Goal: Check status: Check status

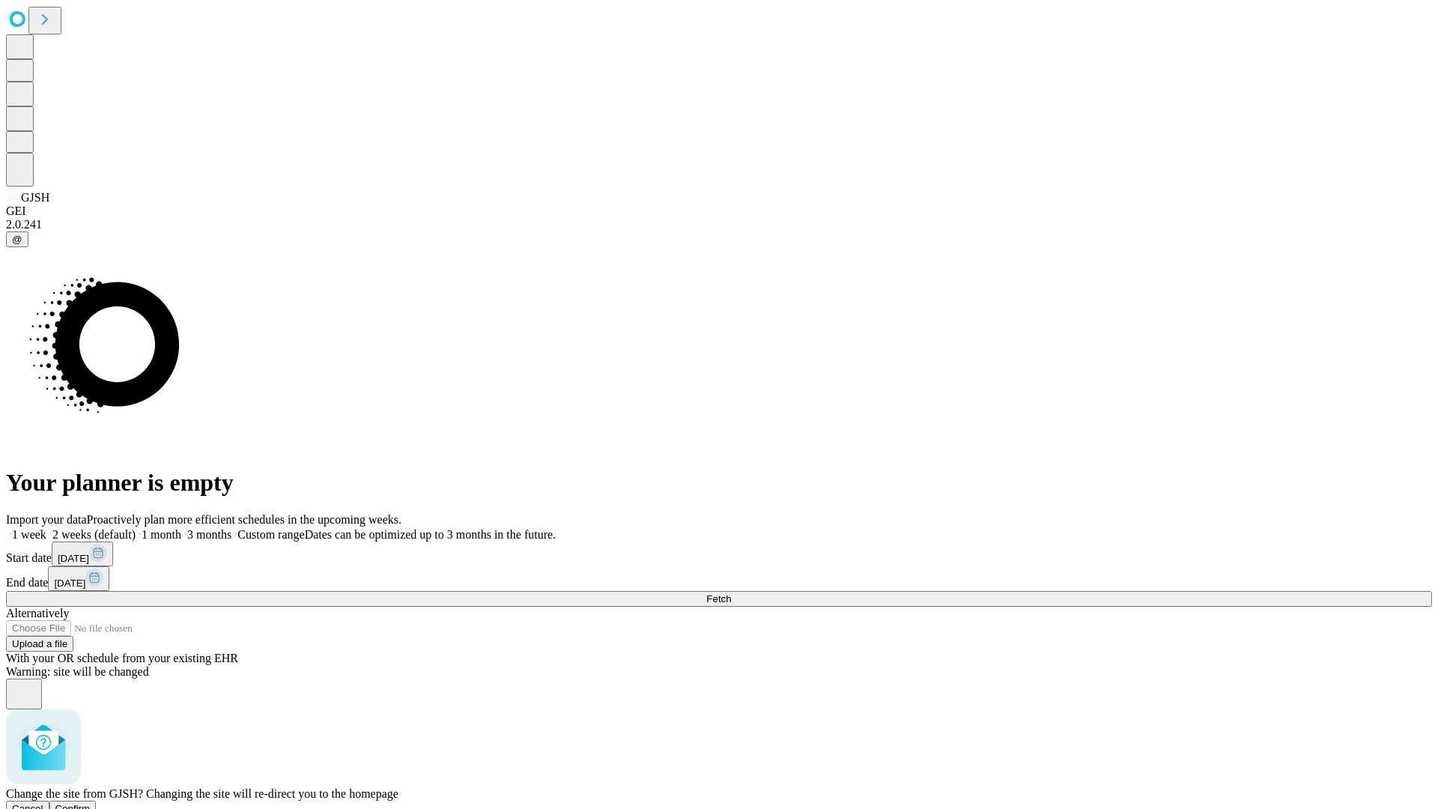
click at [91, 803] on span "Confirm" at bounding box center [72, 808] width 35 height 11
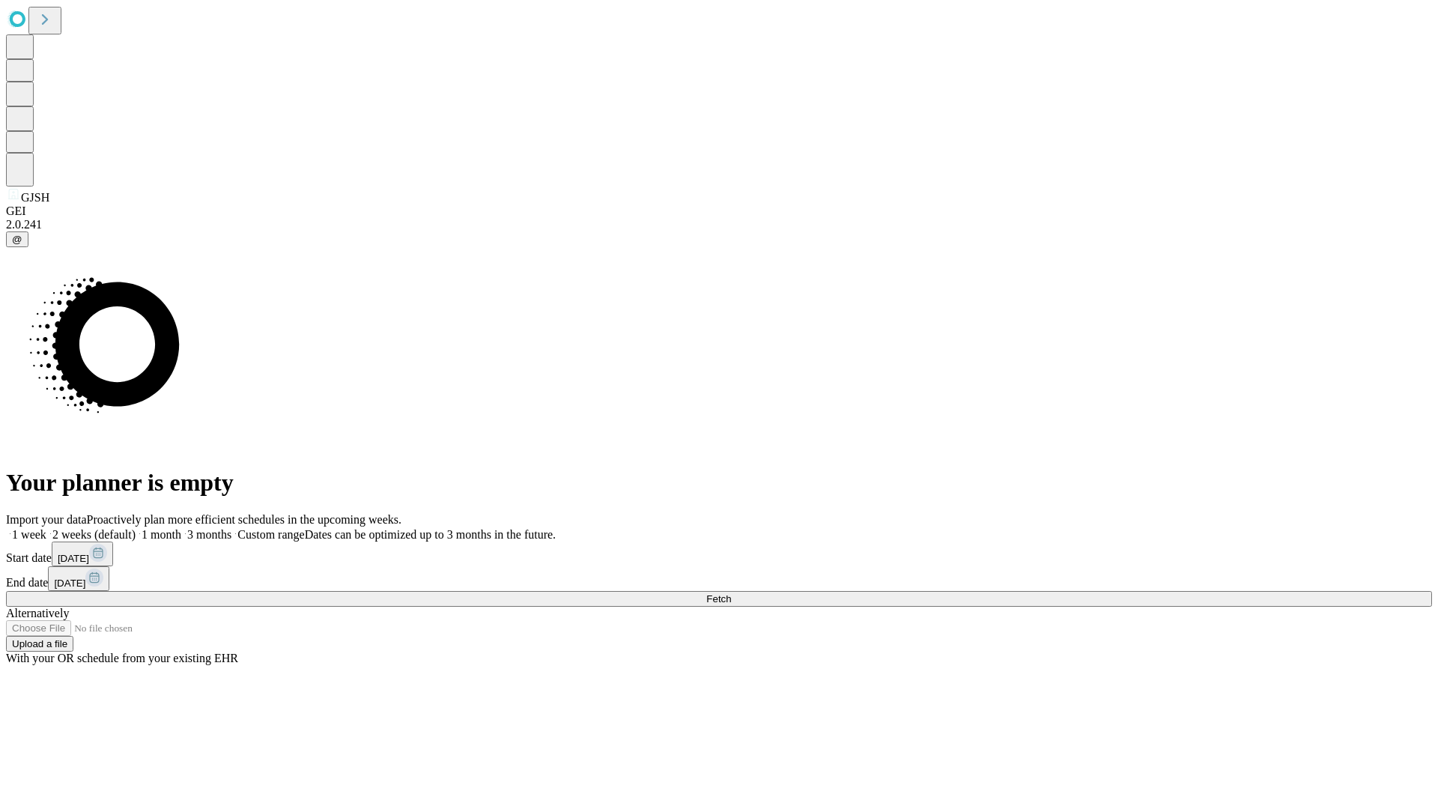
click at [136, 528] on label "2 weeks (default)" at bounding box center [90, 534] width 89 height 13
click at [731, 593] on span "Fetch" at bounding box center [718, 598] width 25 height 11
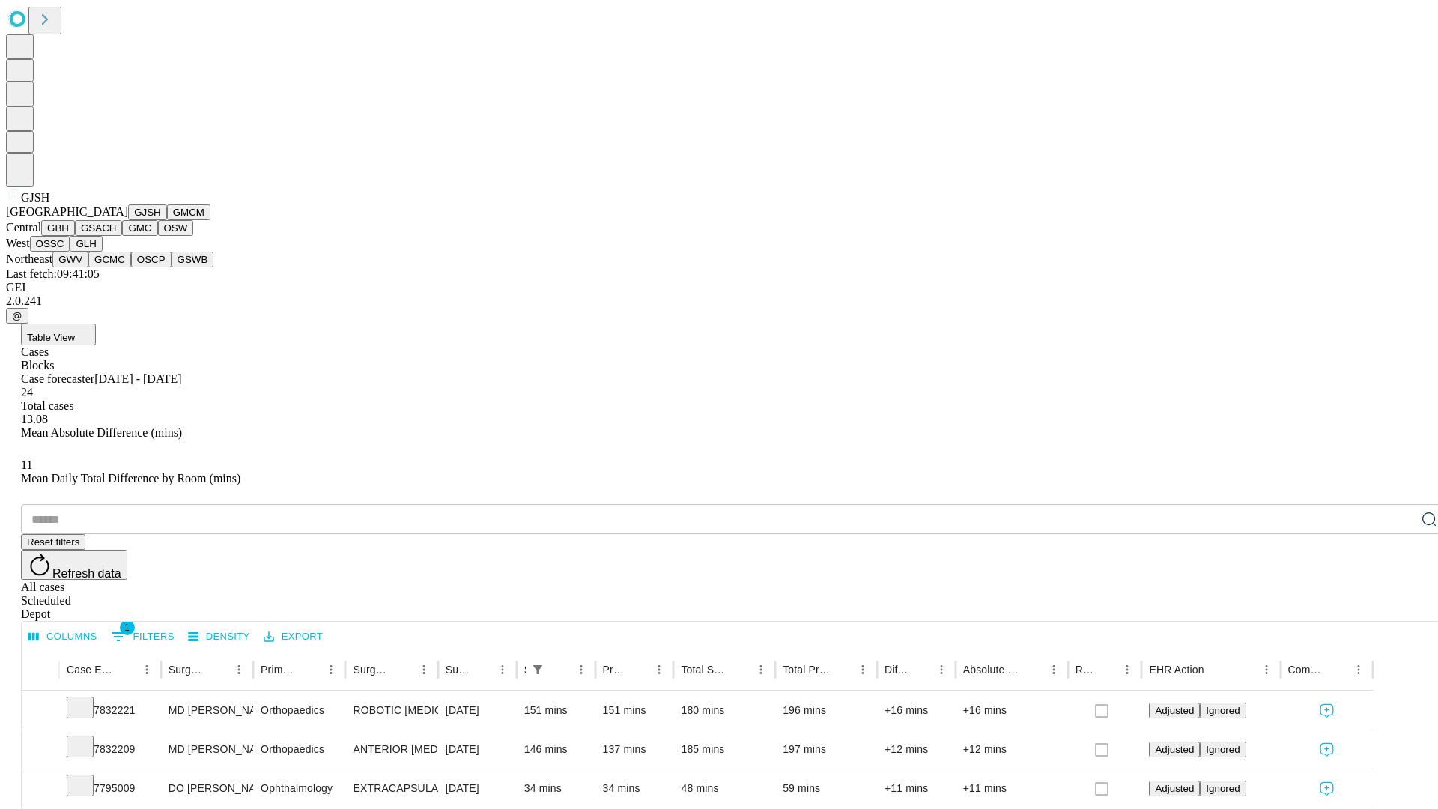
click at [167, 220] on button "GMCM" at bounding box center [188, 212] width 43 height 16
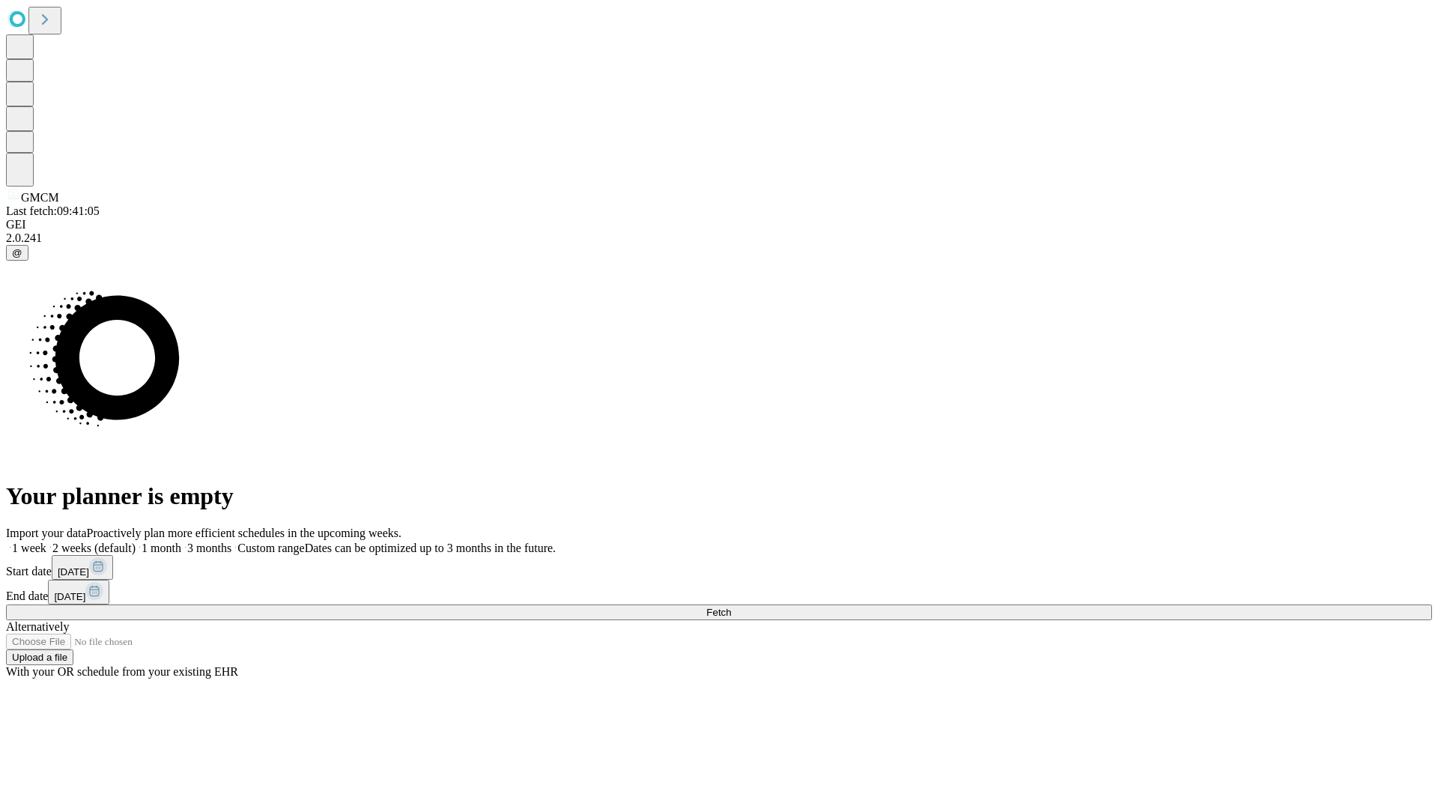
click at [136, 542] on label "2 weeks (default)" at bounding box center [90, 548] width 89 height 13
click at [731, 607] on span "Fetch" at bounding box center [718, 612] width 25 height 11
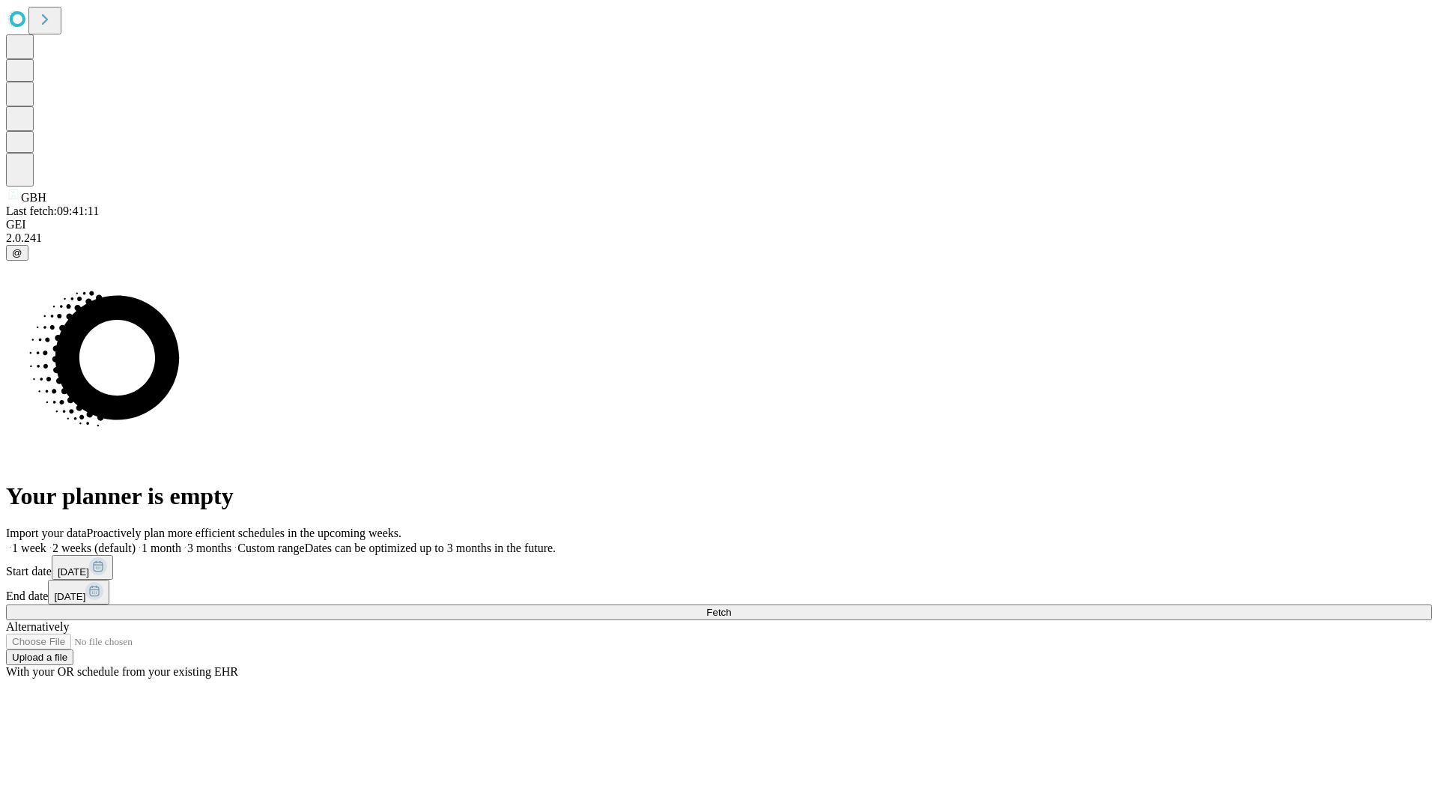
click at [136, 542] on label "2 weeks (default)" at bounding box center [90, 548] width 89 height 13
click at [731, 607] on span "Fetch" at bounding box center [718, 612] width 25 height 11
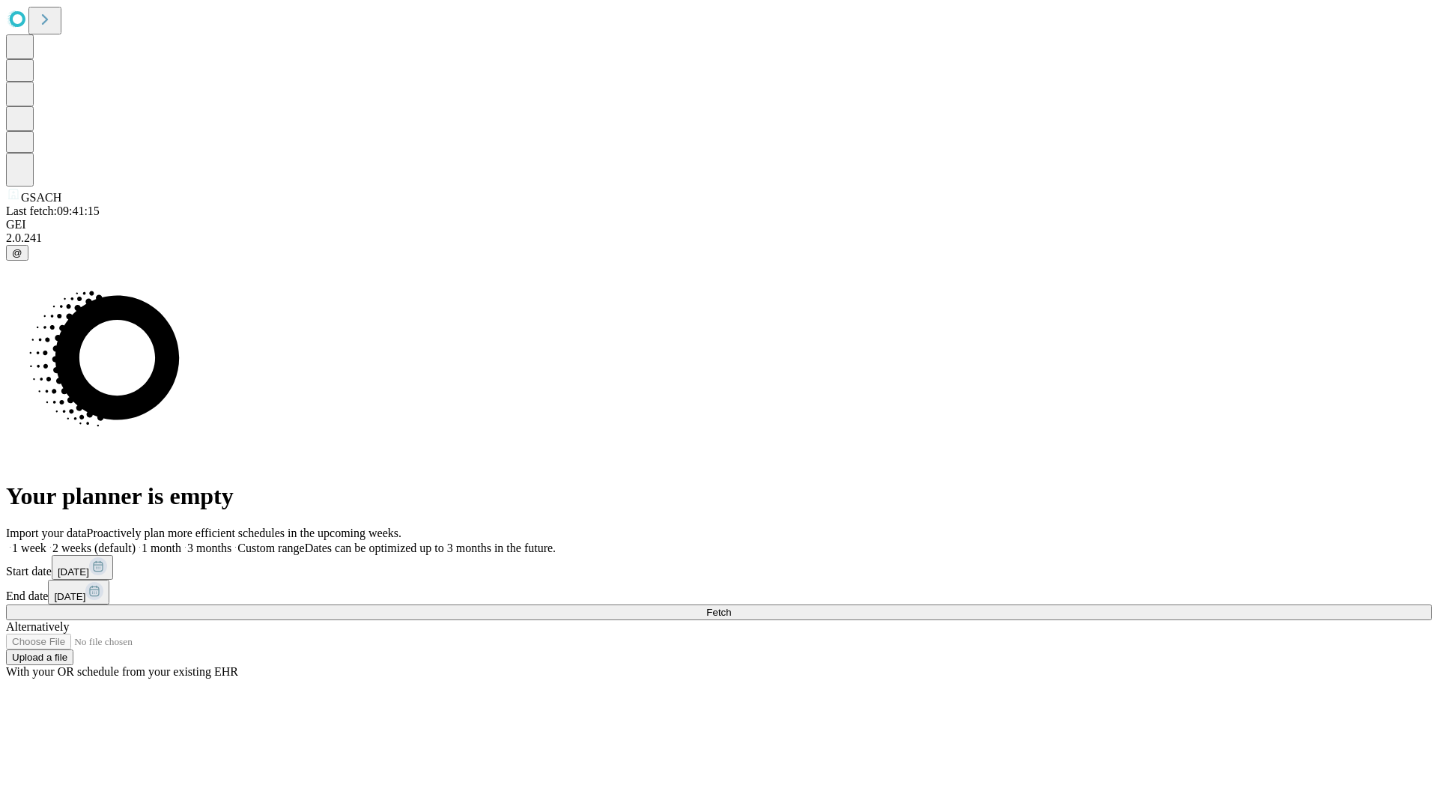
click at [136, 542] on label "2 weeks (default)" at bounding box center [90, 548] width 89 height 13
click at [731, 607] on span "Fetch" at bounding box center [718, 612] width 25 height 11
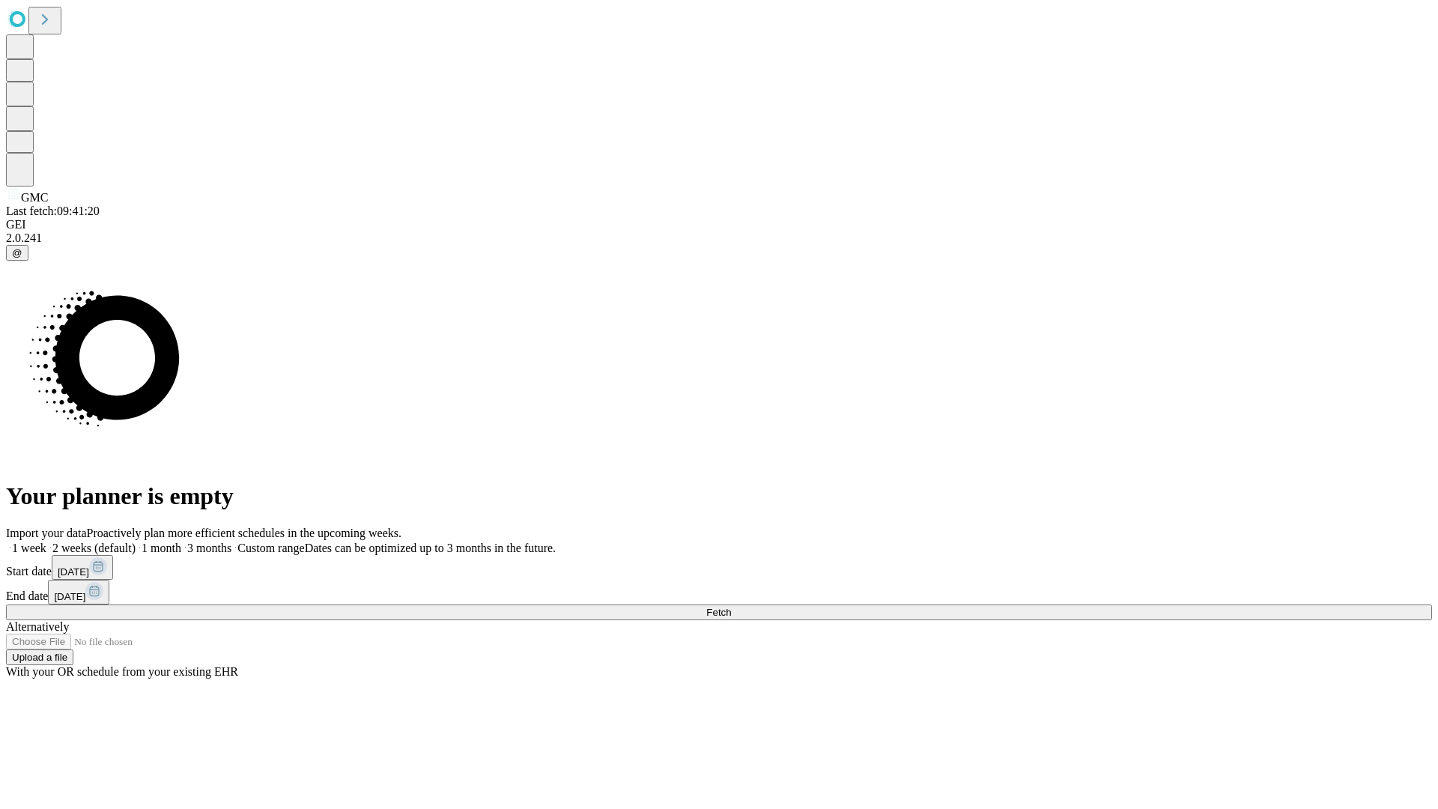
click at [136, 542] on label "2 weeks (default)" at bounding box center [90, 548] width 89 height 13
click at [731, 607] on span "Fetch" at bounding box center [718, 612] width 25 height 11
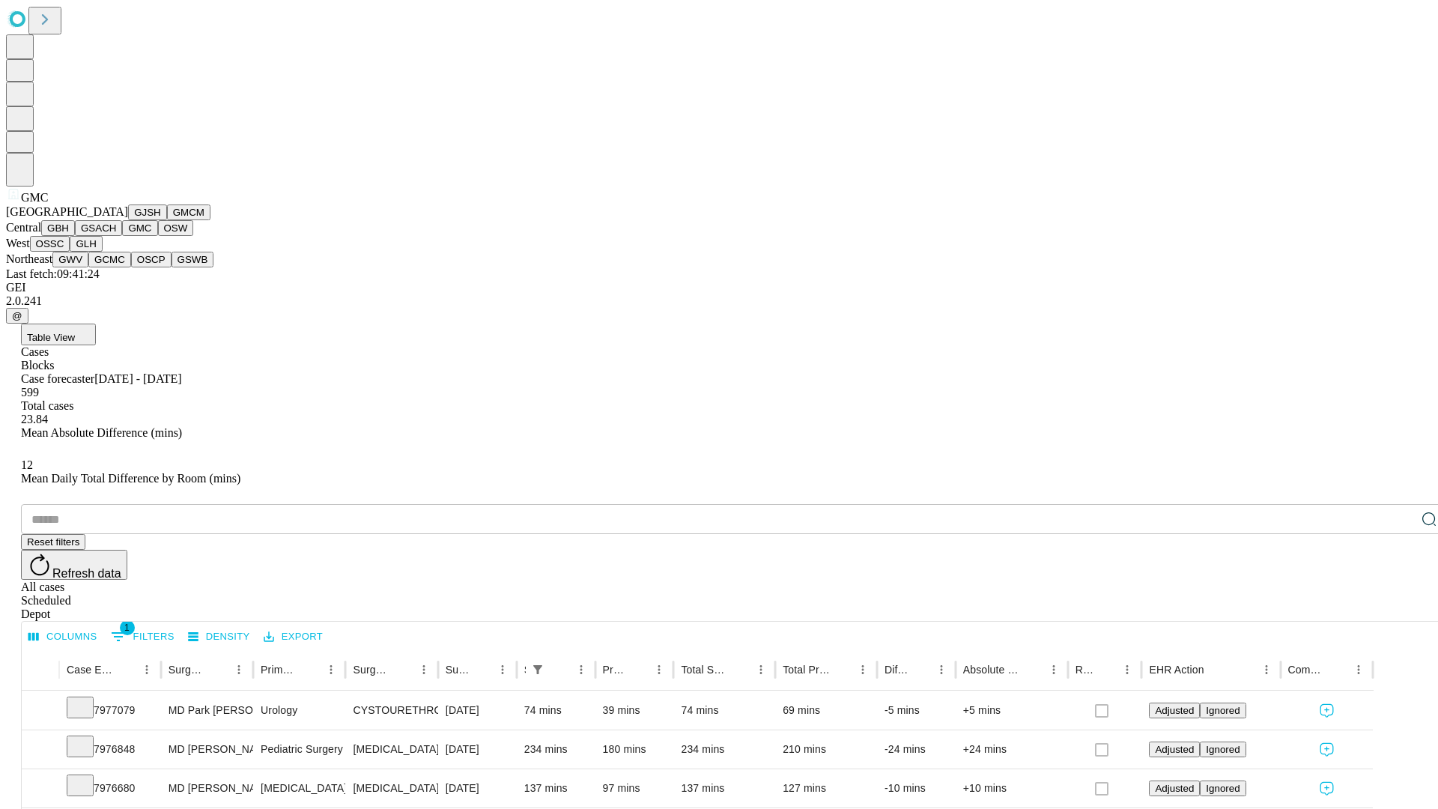
click at [158, 236] on button "OSW" at bounding box center [176, 228] width 36 height 16
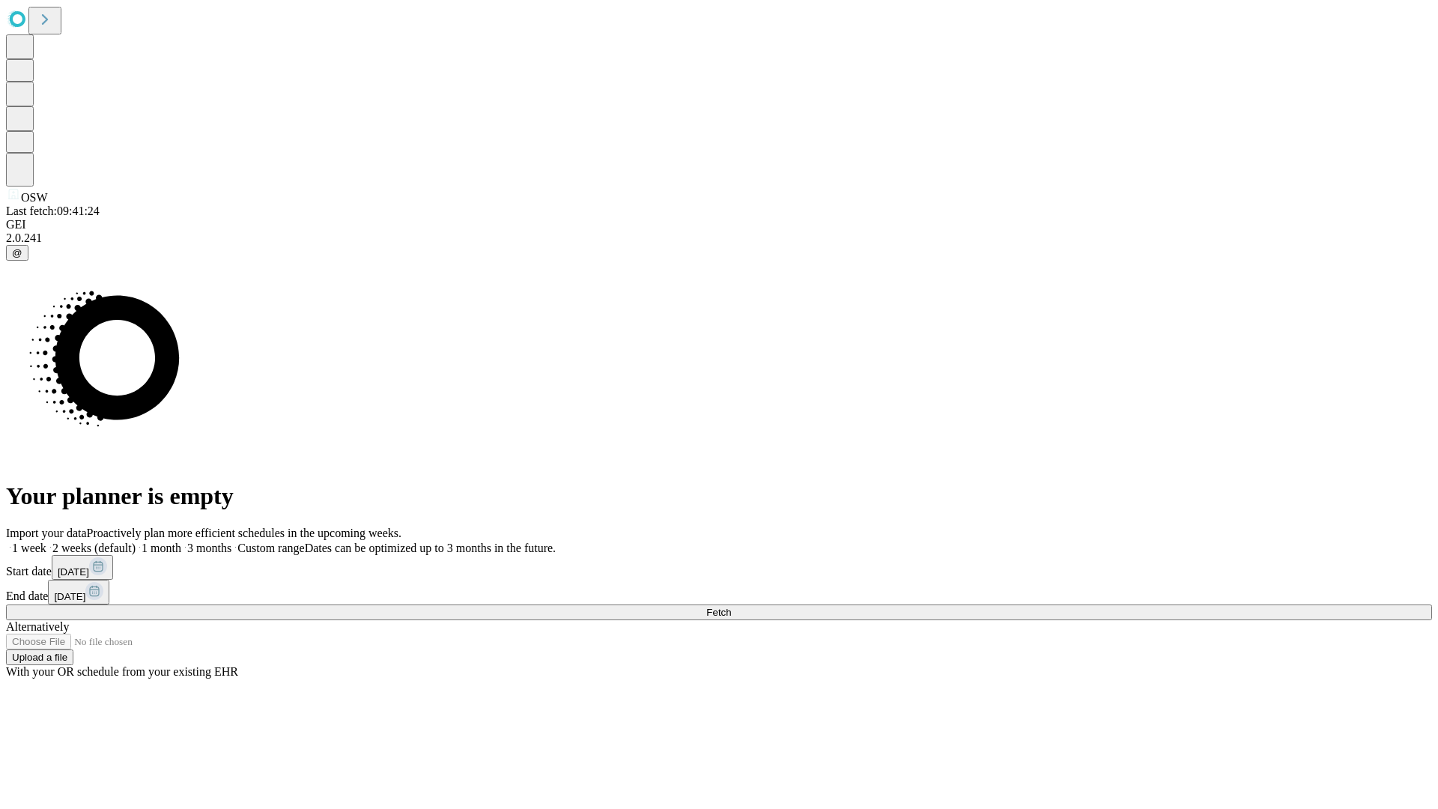
click at [136, 542] on label "2 weeks (default)" at bounding box center [90, 548] width 89 height 13
click at [731, 607] on span "Fetch" at bounding box center [718, 612] width 25 height 11
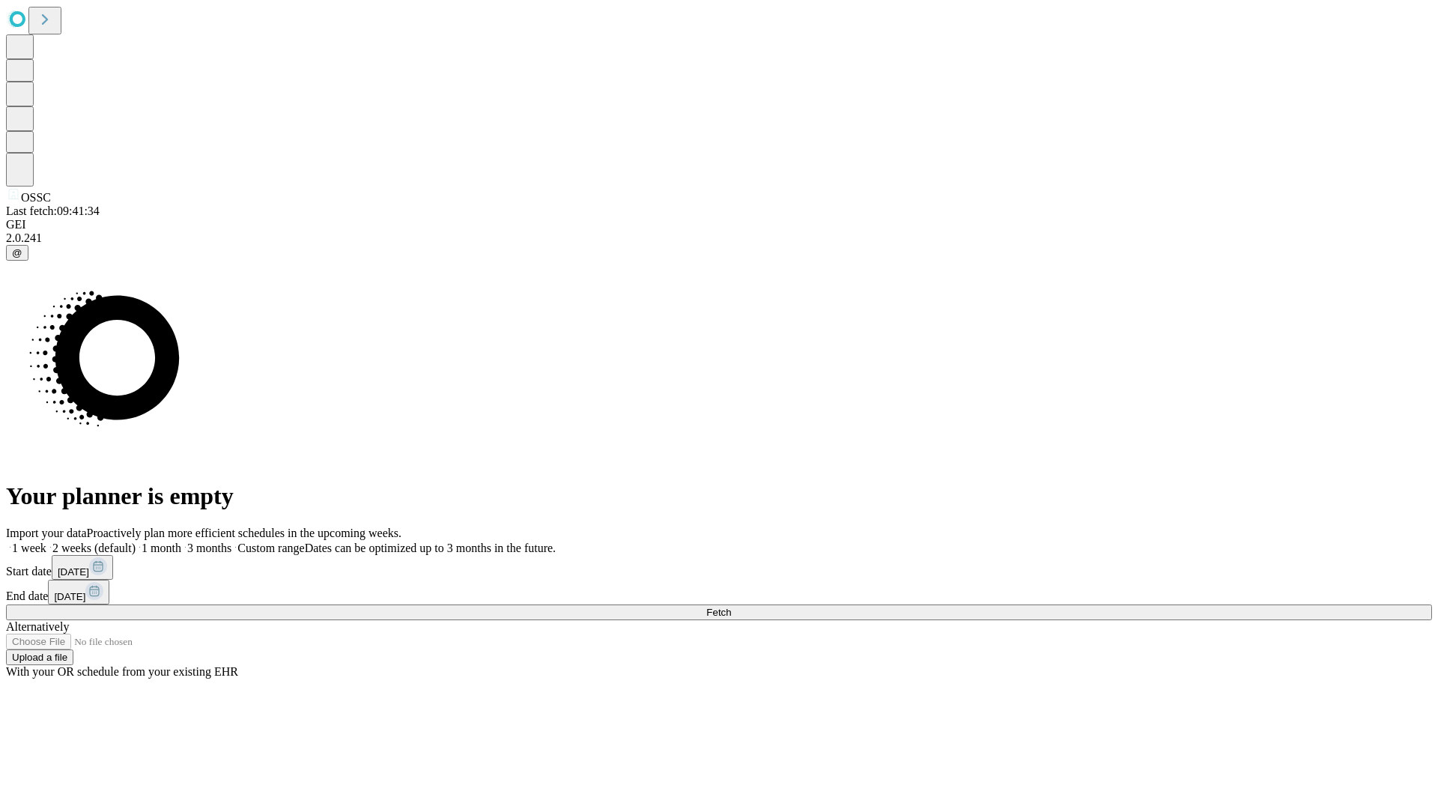
click at [136, 542] on label "2 weeks (default)" at bounding box center [90, 548] width 89 height 13
click at [731, 607] on span "Fetch" at bounding box center [718, 612] width 25 height 11
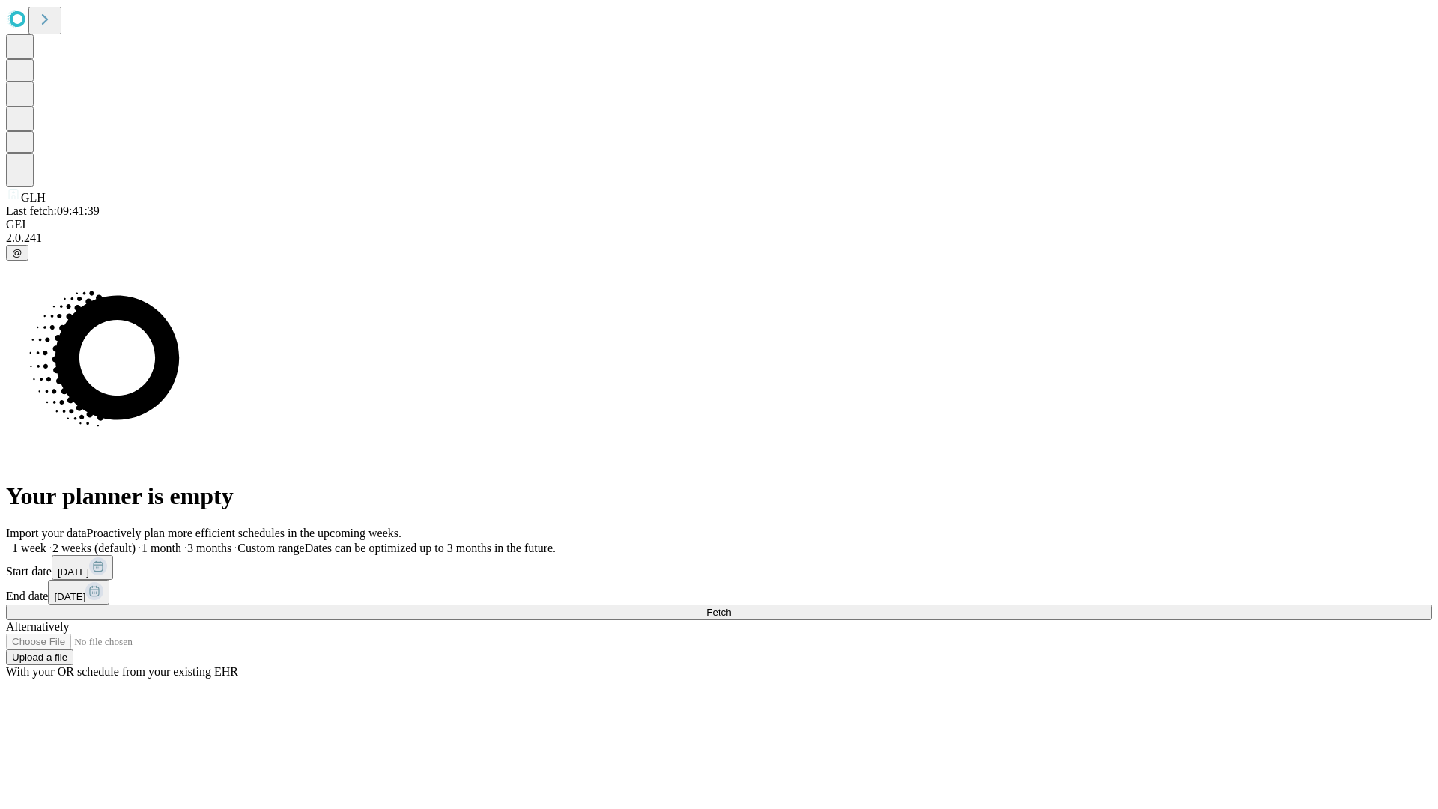
click at [136, 542] on label "2 weeks (default)" at bounding box center [90, 548] width 89 height 13
click at [731, 607] on span "Fetch" at bounding box center [718, 612] width 25 height 11
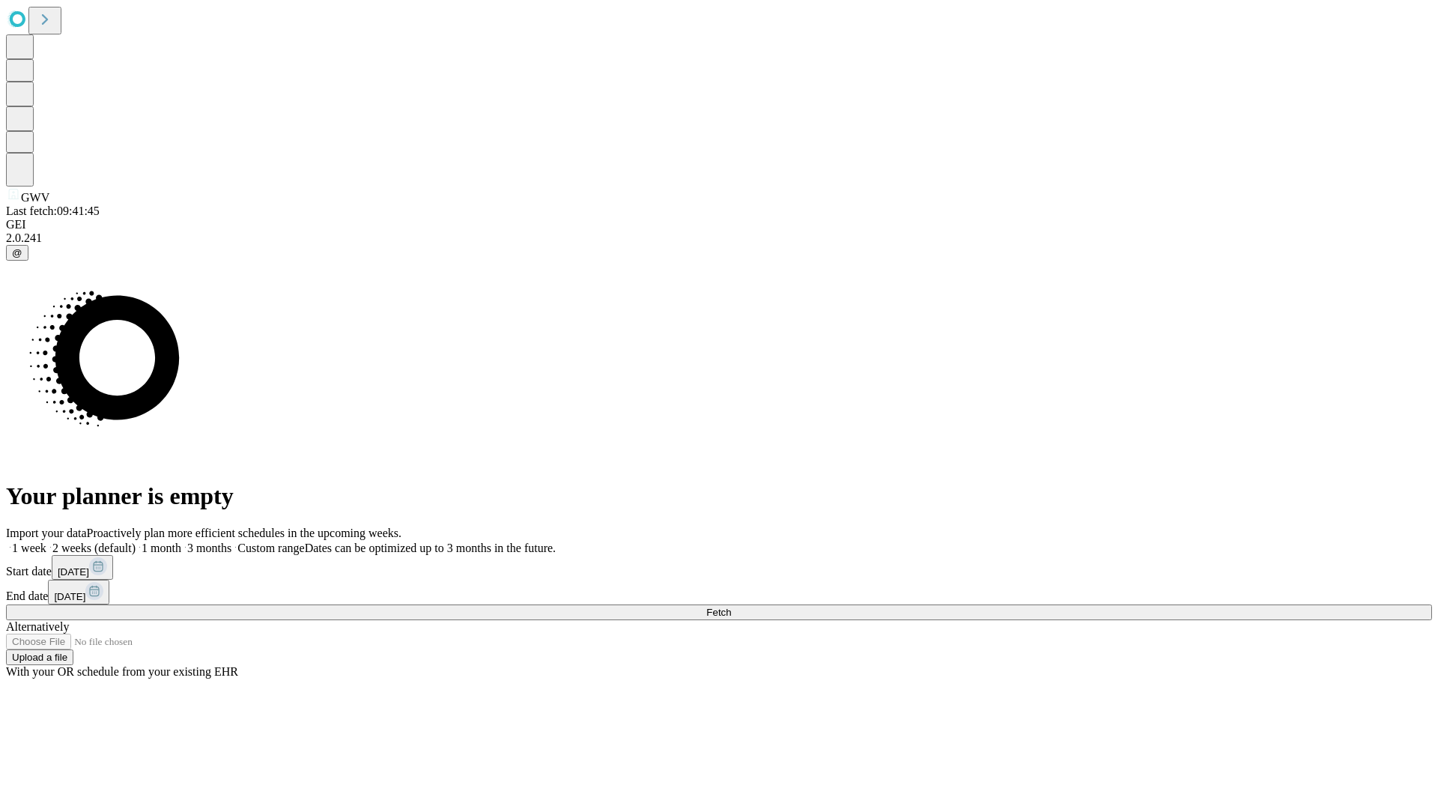
click at [136, 542] on label "2 weeks (default)" at bounding box center [90, 548] width 89 height 13
click at [731, 607] on span "Fetch" at bounding box center [718, 612] width 25 height 11
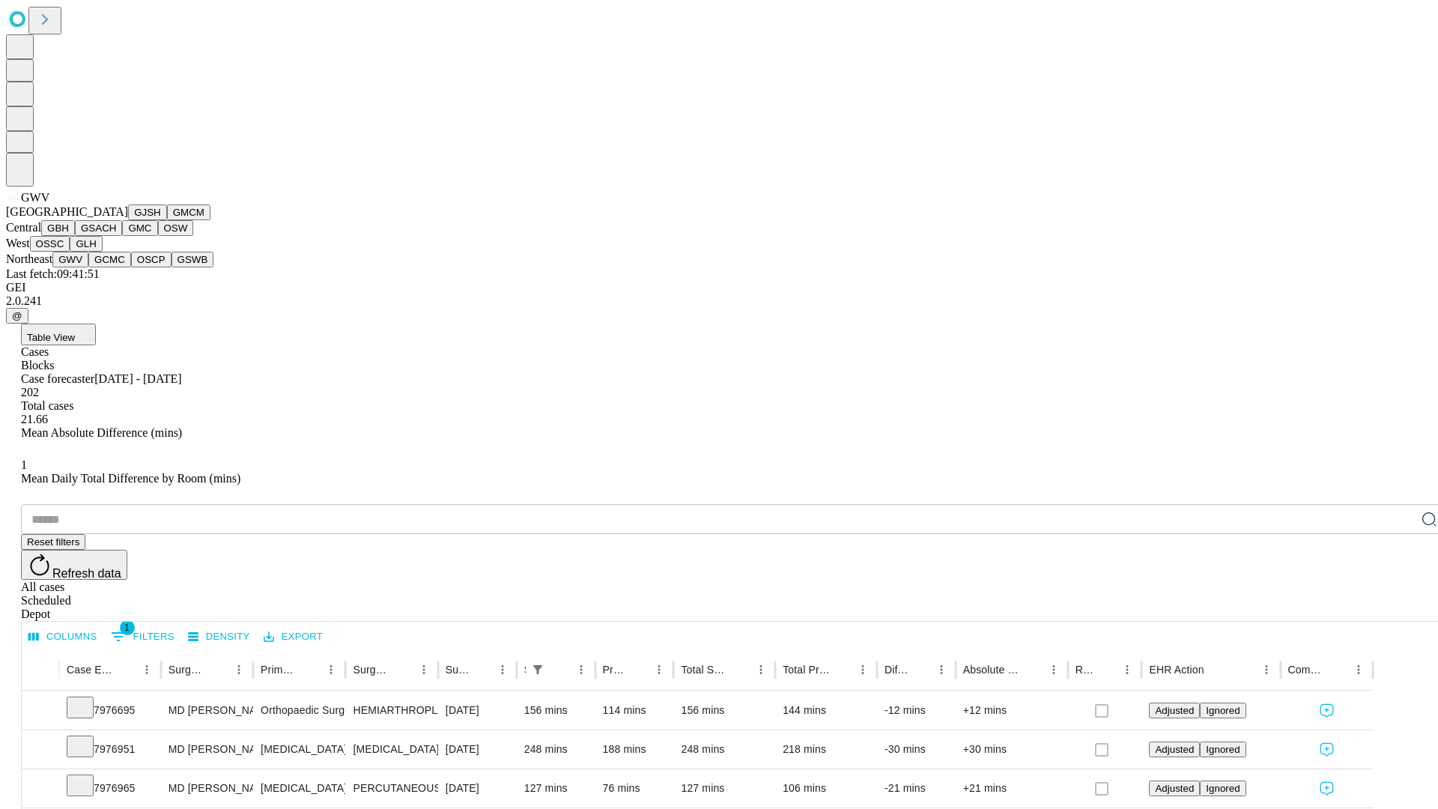
click at [116, 267] on button "GCMC" at bounding box center [109, 260] width 43 height 16
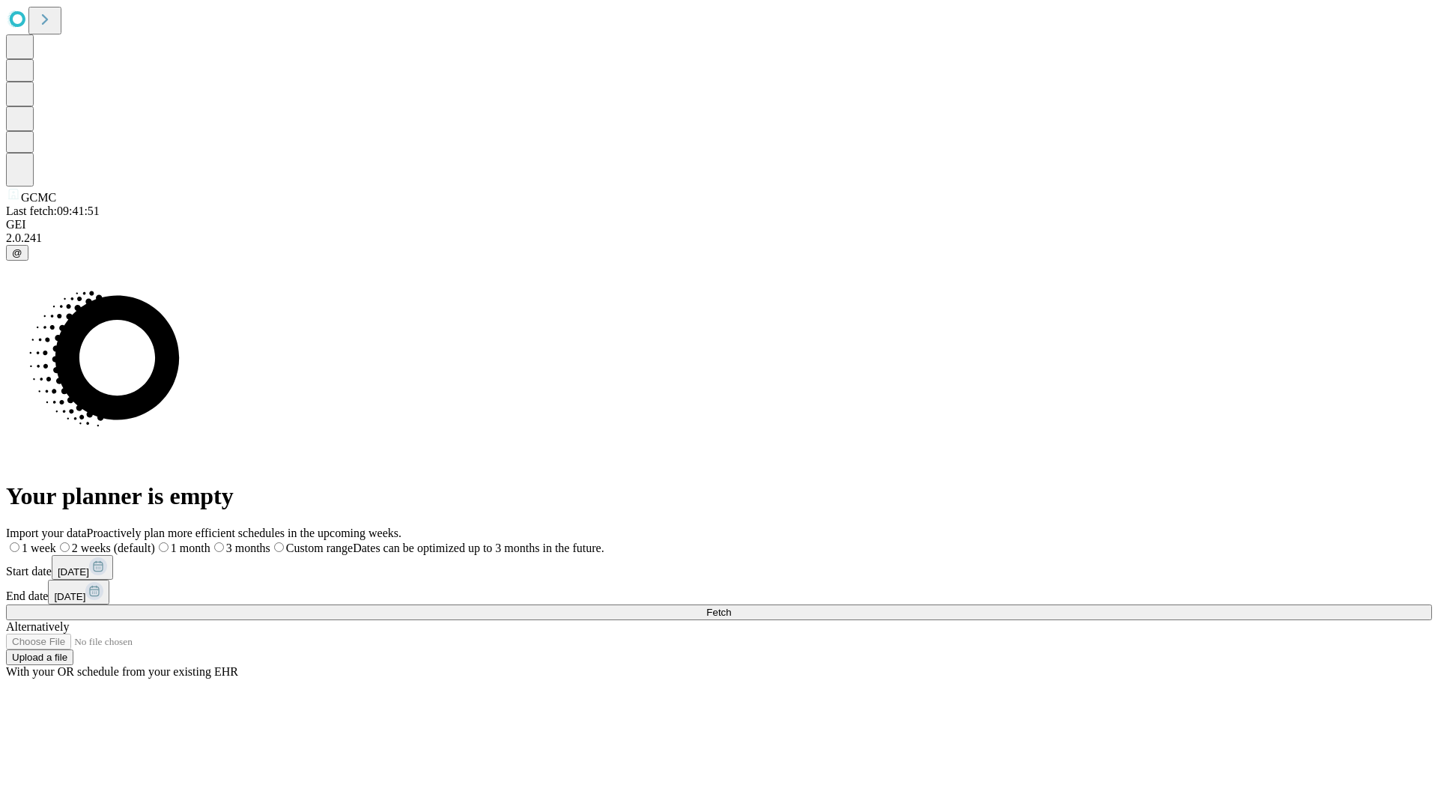
click at [155, 542] on label "2 weeks (default)" at bounding box center [105, 548] width 99 height 13
click at [731, 607] on span "Fetch" at bounding box center [718, 612] width 25 height 11
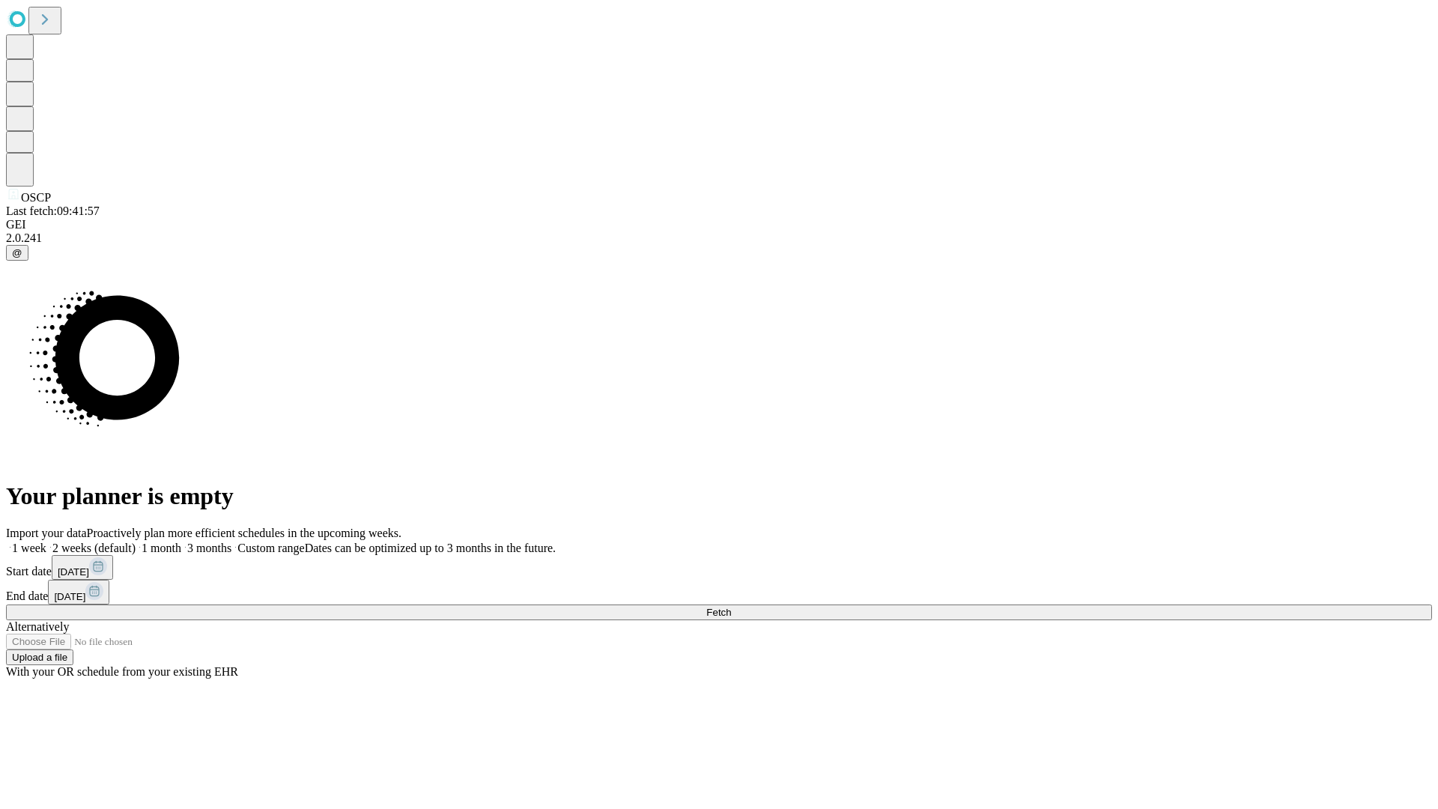
click at [136, 542] on label "2 weeks (default)" at bounding box center [90, 548] width 89 height 13
click at [731, 607] on span "Fetch" at bounding box center [718, 612] width 25 height 11
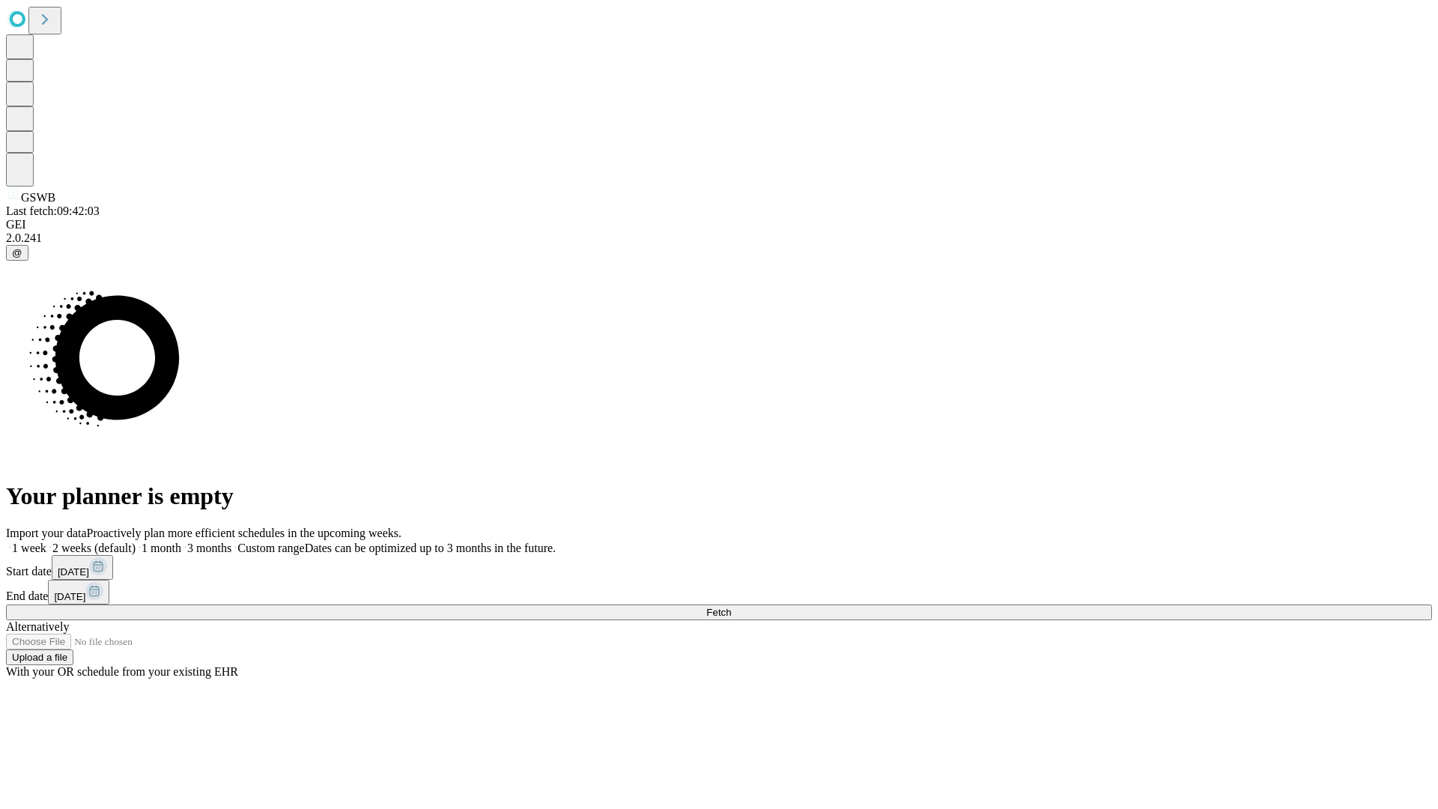
click at [136, 542] on label "2 weeks (default)" at bounding box center [90, 548] width 89 height 13
click at [731, 607] on span "Fetch" at bounding box center [718, 612] width 25 height 11
